Goal: Find specific page/section: Find specific page/section

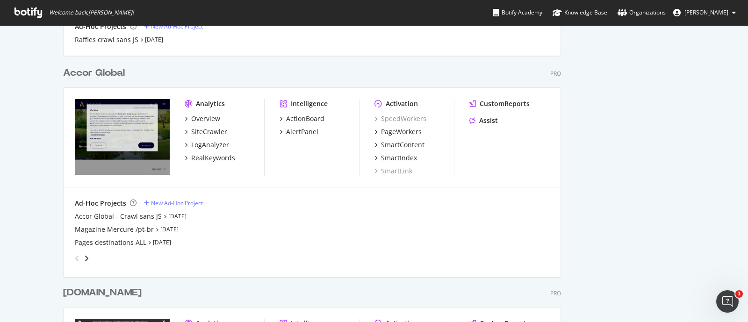
scroll to position [1340, 0]
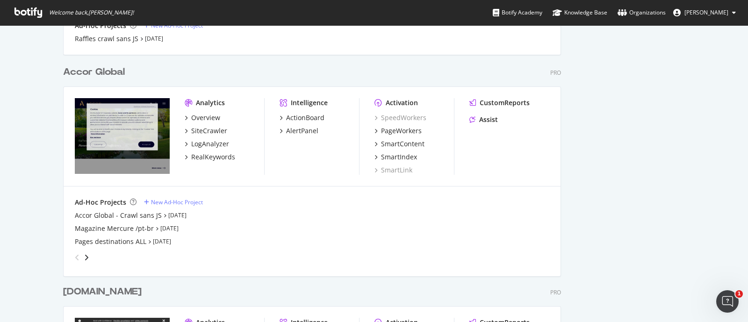
click at [198, 123] on div "Overview SiteCrawler LogAnalyzer RealKeywords" at bounding box center [224, 137] width 79 height 49
click at [194, 116] on div "Overview" at bounding box center [205, 117] width 29 height 9
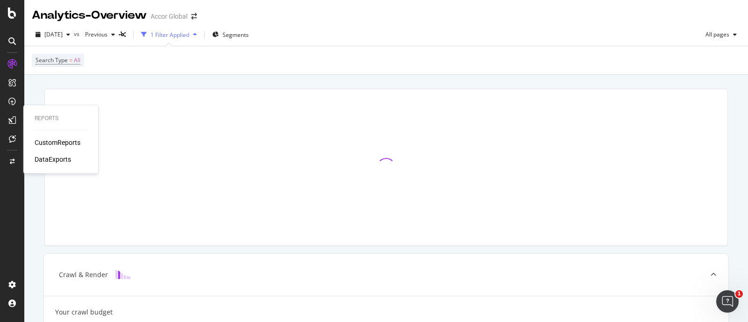
click at [61, 141] on div "CustomReports" at bounding box center [58, 142] width 46 height 9
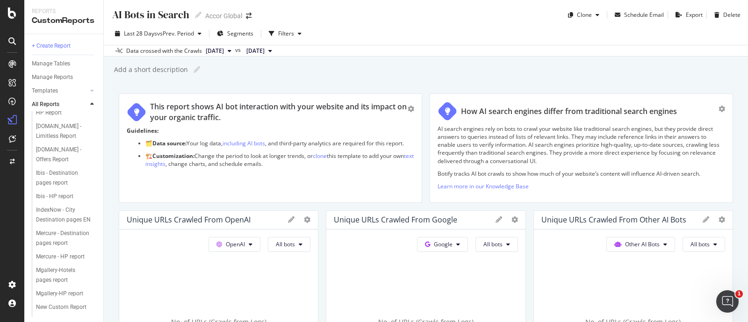
scroll to position [205, 0]
click at [58, 171] on div "IndexNow - City Destination pages EN" at bounding box center [63, 161] width 55 height 20
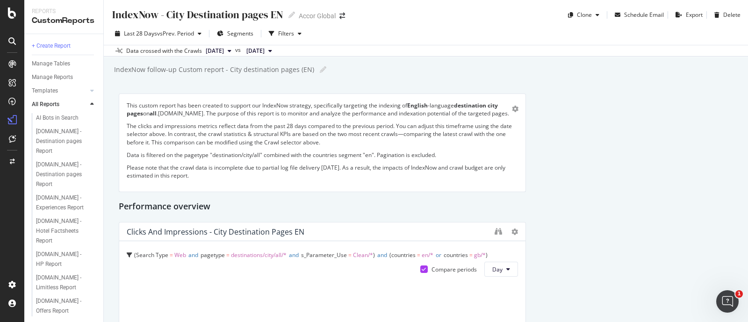
click at [437, 32] on div "Last 28 Days vs Prev. Period Segments Filters" at bounding box center [426, 35] width 644 height 19
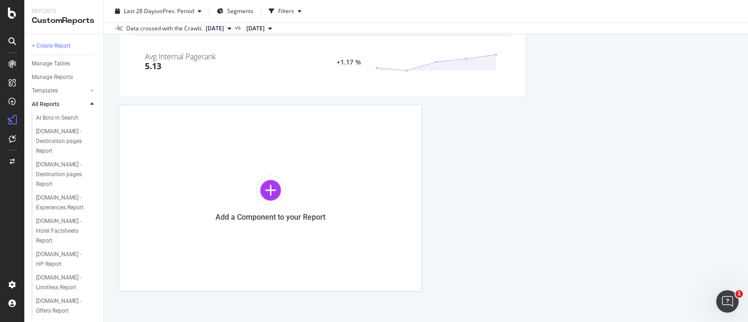
scroll to position [1704, 0]
